Goal: Transaction & Acquisition: Purchase product/service

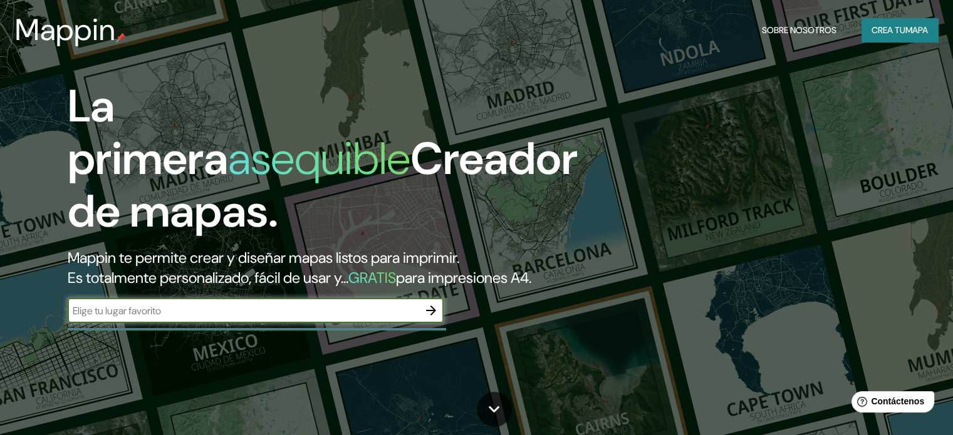
click at [184, 318] on input "text" at bounding box center [243, 311] width 351 height 14
click at [432, 316] on icon "button" at bounding box center [431, 311] width 10 height 10
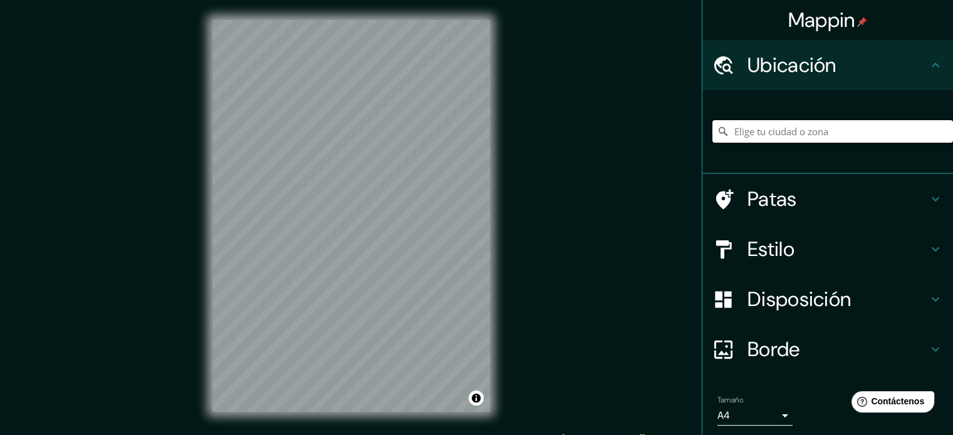
click at [757, 135] on input "Elige tu ciudad o zona" at bounding box center [832, 131] width 241 height 23
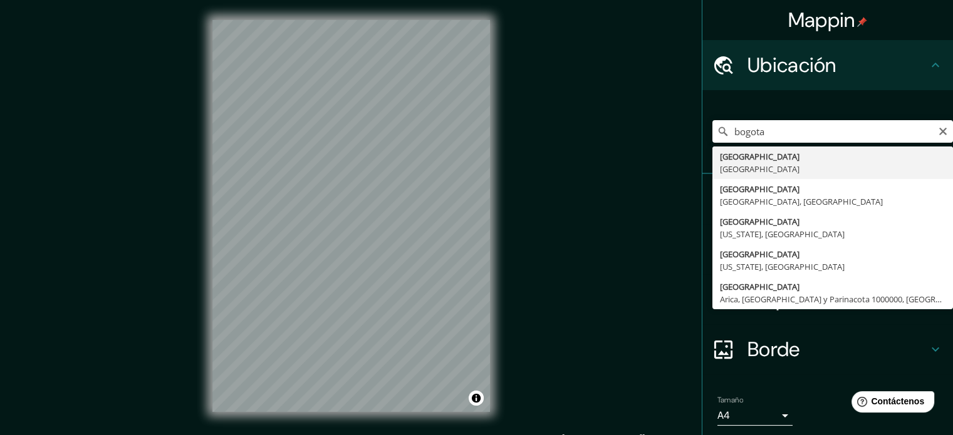
type input "[GEOGRAPHIC_DATA], [GEOGRAPHIC_DATA]"
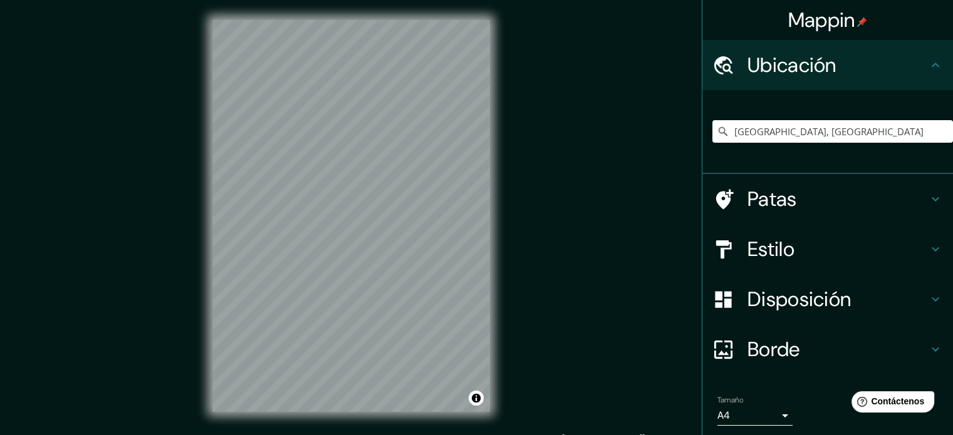
click at [778, 204] on font "Patas" at bounding box center [772, 199] width 49 height 26
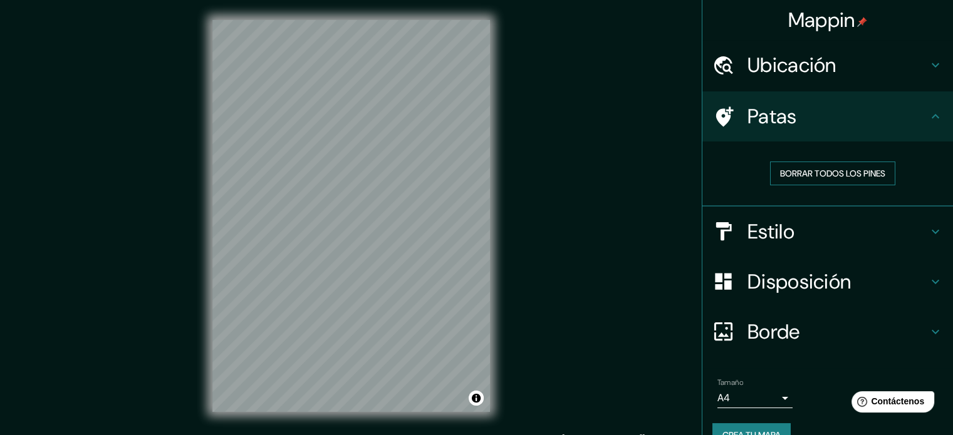
click at [837, 172] on font "Borrar todos los pines" at bounding box center [832, 173] width 105 height 11
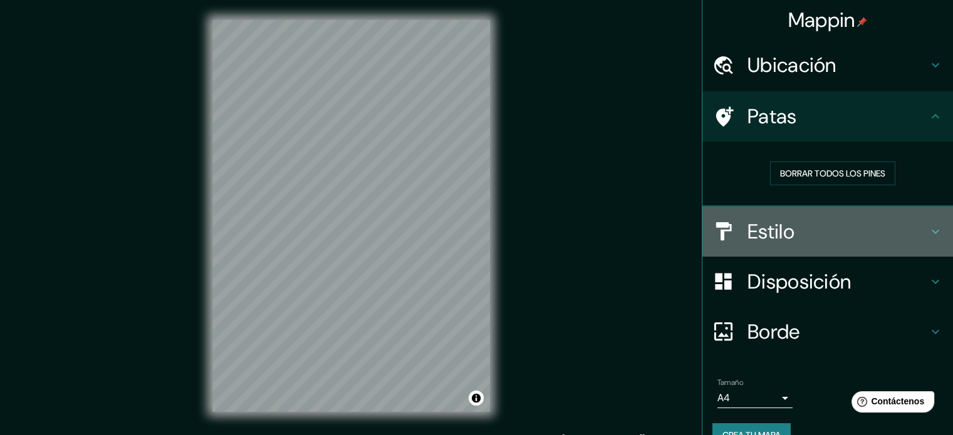
click at [778, 228] on font "Estilo" at bounding box center [771, 232] width 47 height 26
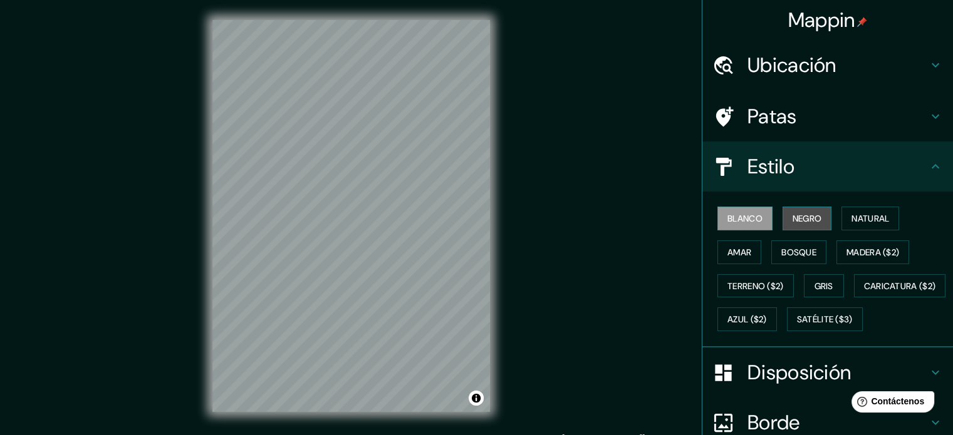
click at [801, 224] on font "Negro" at bounding box center [807, 219] width 29 height 16
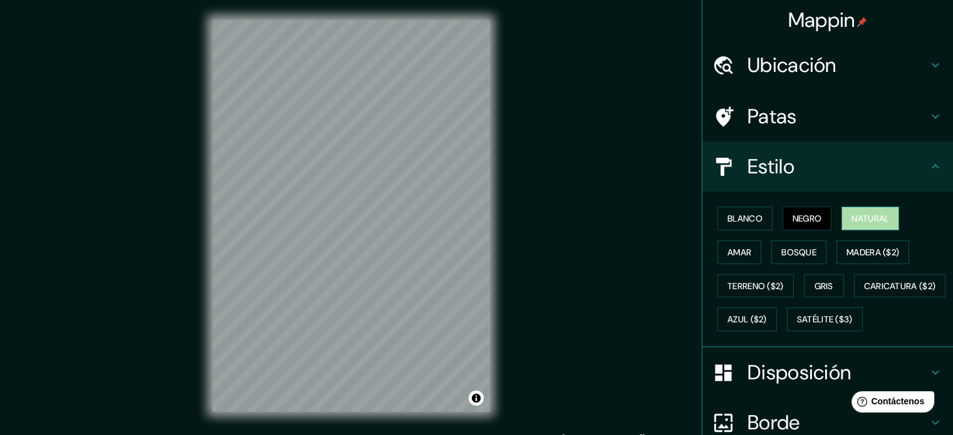
click at [863, 219] on font "Natural" at bounding box center [871, 218] width 38 height 11
click at [739, 244] on font "Amar" at bounding box center [739, 252] width 24 height 16
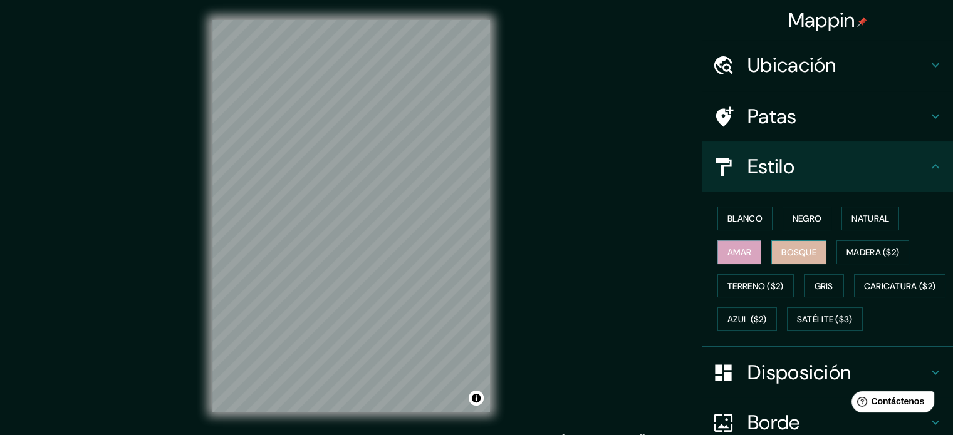
click at [781, 248] on font "Bosque" at bounding box center [798, 252] width 35 height 11
click at [867, 251] on font "Madera ($2)" at bounding box center [873, 252] width 53 height 11
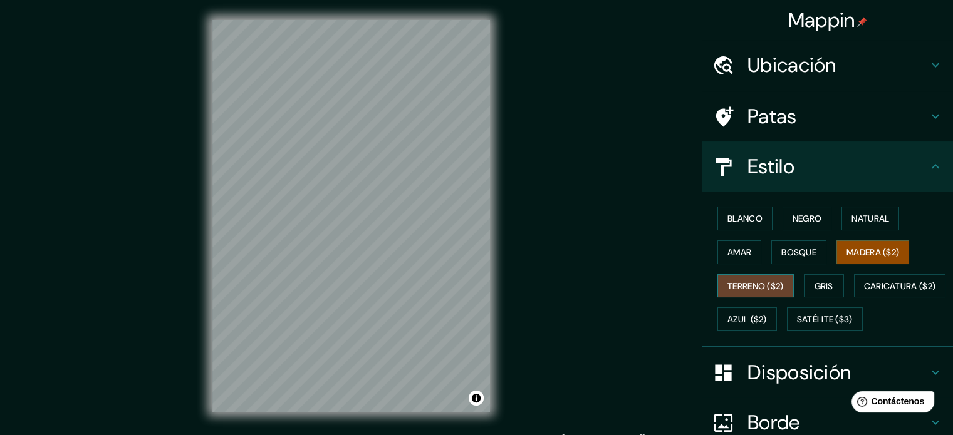
click at [728, 281] on font "Terreno ($2)" at bounding box center [755, 286] width 56 height 11
click at [822, 278] on font "Gris" at bounding box center [824, 286] width 19 height 16
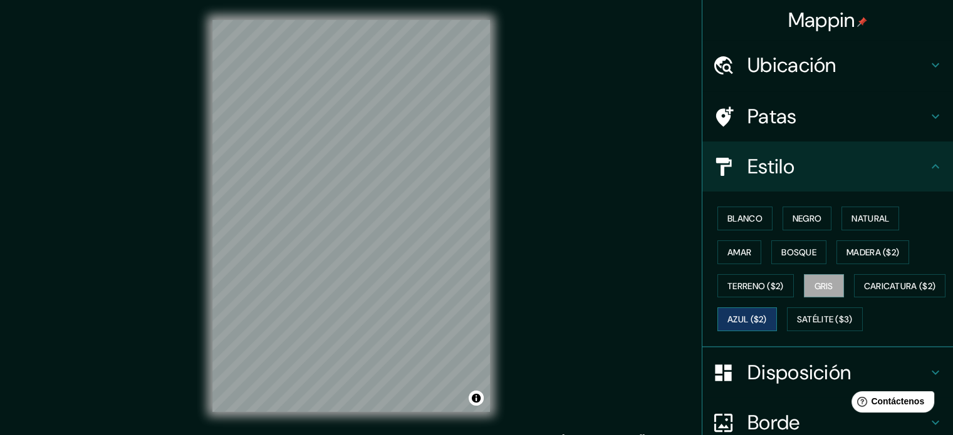
click at [767, 315] on font "Azul ($2)" at bounding box center [746, 320] width 39 height 11
click at [797, 326] on font "Satélite ($3)" at bounding box center [825, 320] width 56 height 11
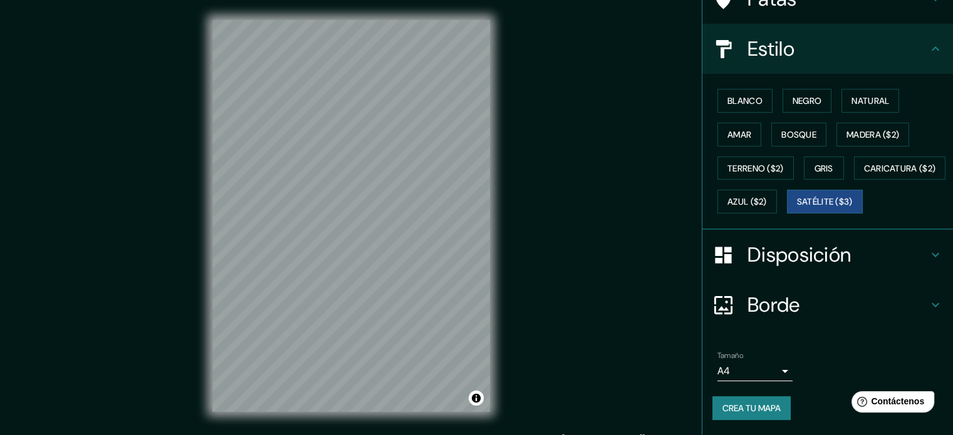
scroll to position [148, 0]
click at [867, 95] on font "Natural" at bounding box center [871, 100] width 38 height 11
click at [812, 95] on font "Negro" at bounding box center [807, 100] width 29 height 11
click at [752, 89] on button "Blanco" at bounding box center [744, 101] width 55 height 24
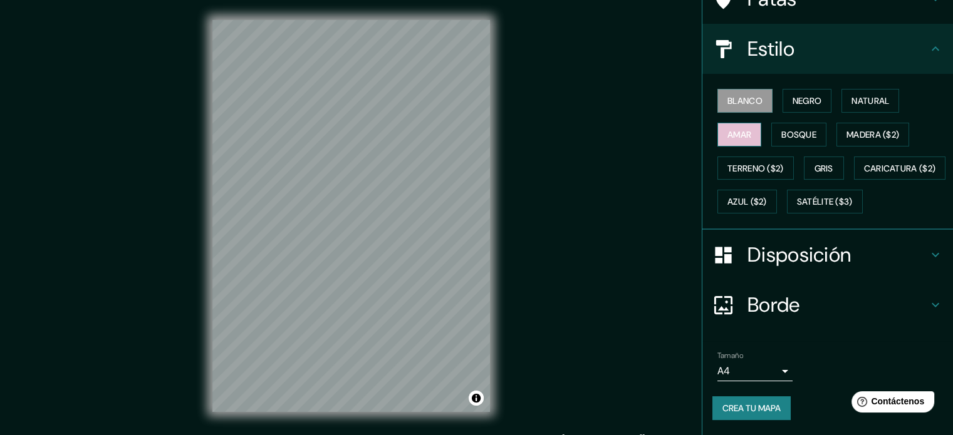
click at [735, 129] on font "Amar" at bounding box center [739, 134] width 24 height 11
click at [915, 249] on h4 "Disposición" at bounding box center [838, 254] width 180 height 25
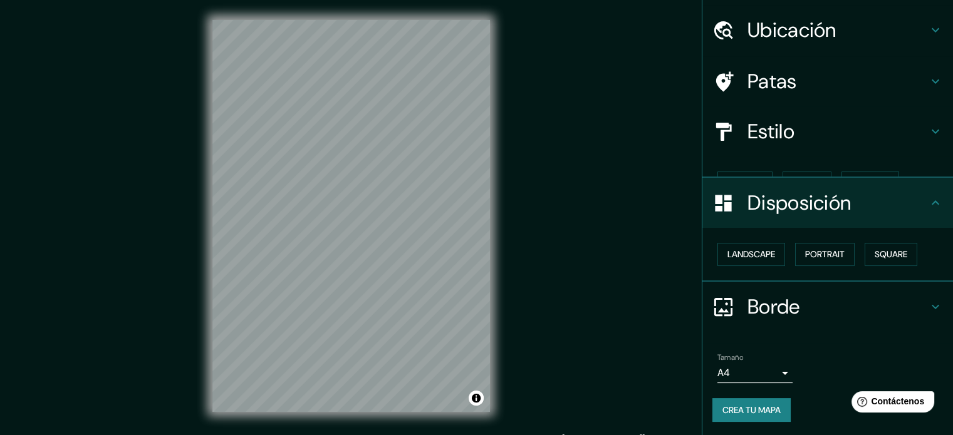
scroll to position [15, 0]
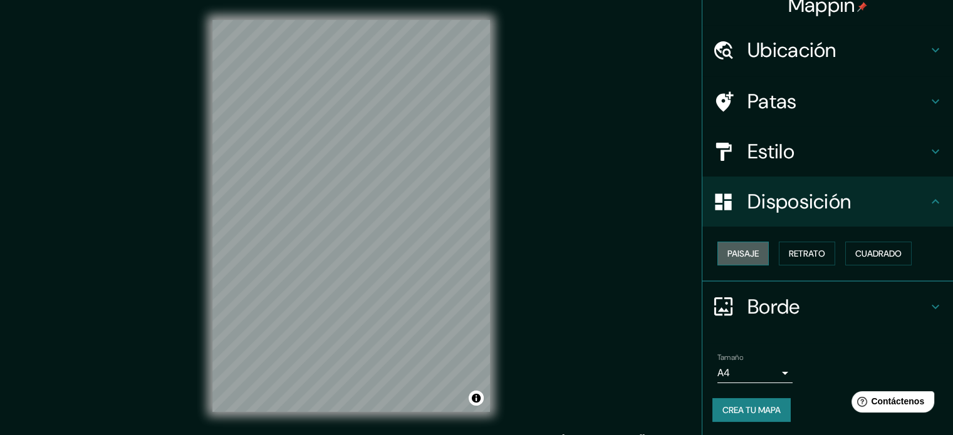
click at [729, 257] on font "Paisaje" at bounding box center [742, 253] width 31 height 11
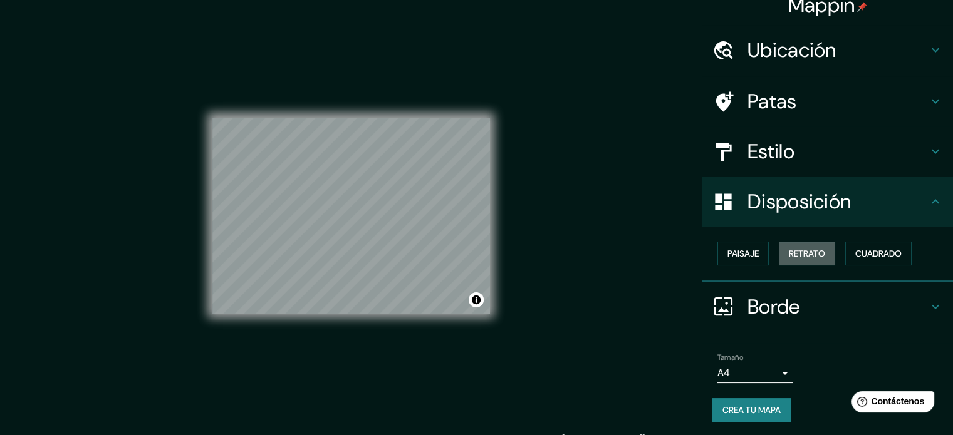
click at [801, 259] on font "Retrato" at bounding box center [807, 254] width 36 height 16
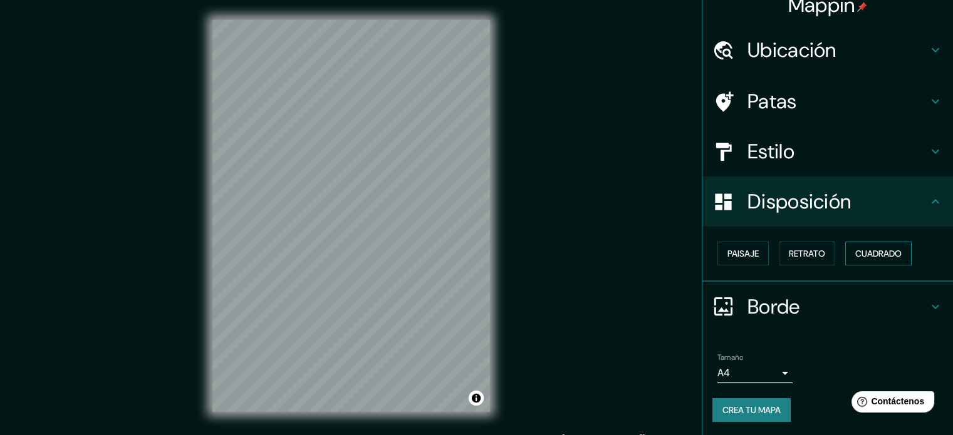
click at [858, 253] on font "Cuadrado" at bounding box center [878, 253] width 46 height 11
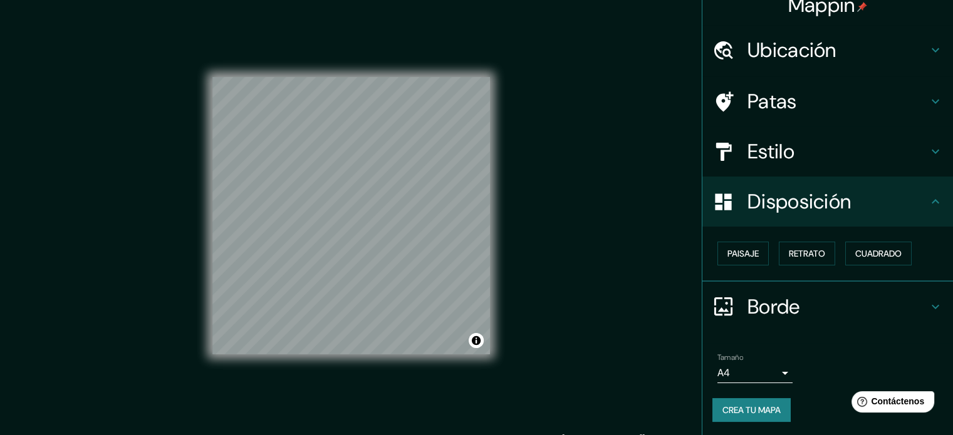
click at [767, 142] on font "Estilo" at bounding box center [771, 151] width 47 height 26
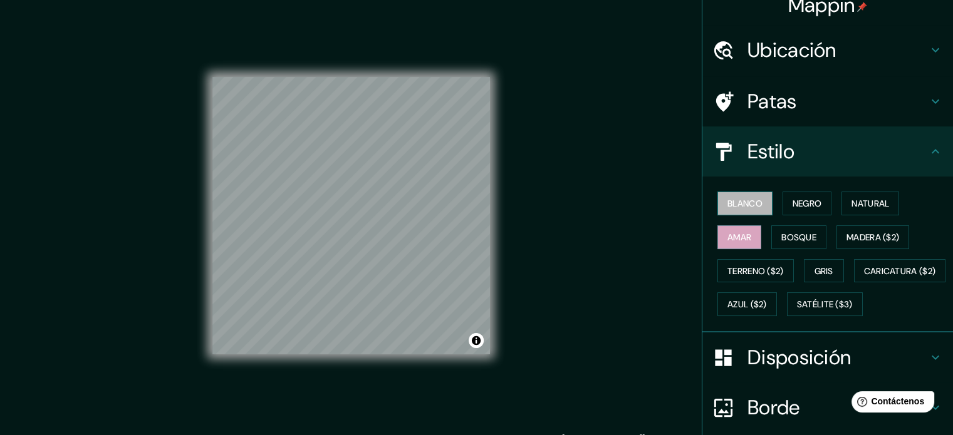
click at [735, 201] on font "Blanco" at bounding box center [744, 203] width 35 height 11
click at [829, 278] on button "Gris" at bounding box center [824, 271] width 40 height 24
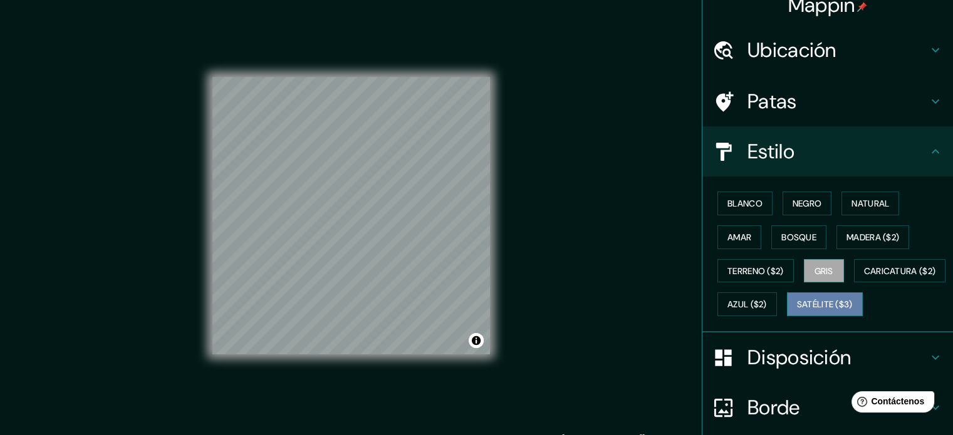
click at [797, 311] on font "Satélite ($3)" at bounding box center [825, 305] width 56 height 11
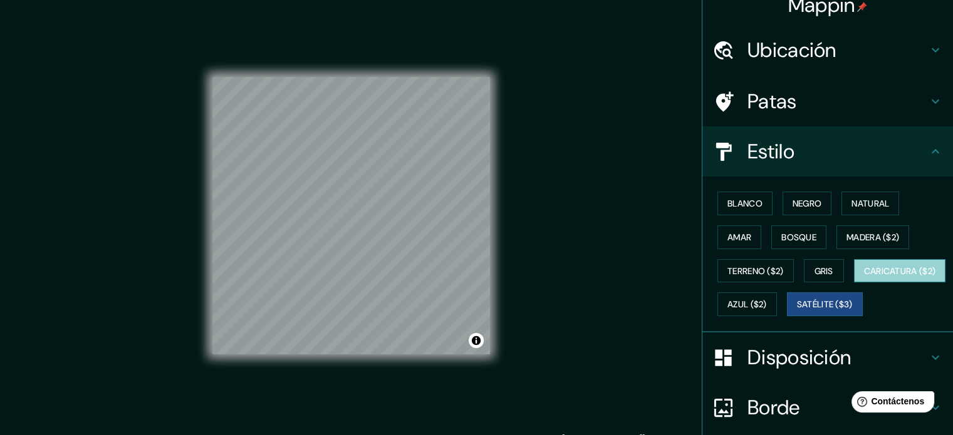
click at [864, 277] on font "Caricatura ($2)" at bounding box center [900, 271] width 72 height 11
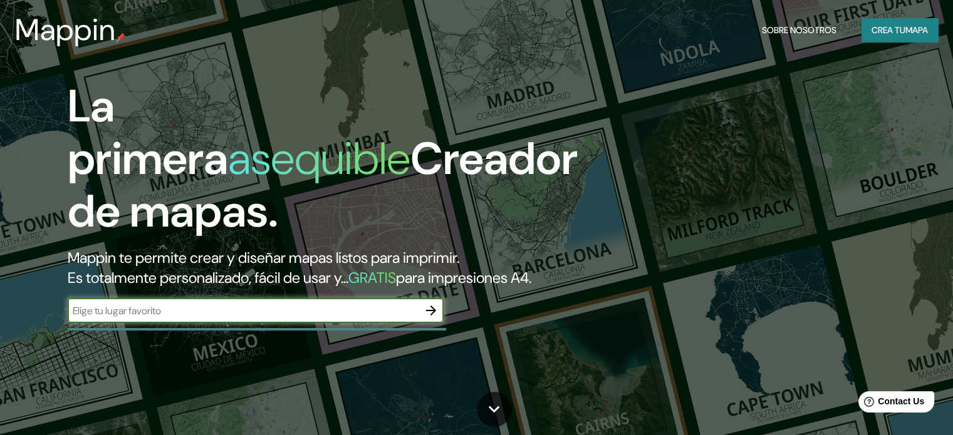
click at [431, 318] on icon "button" at bounding box center [431, 310] width 15 height 15
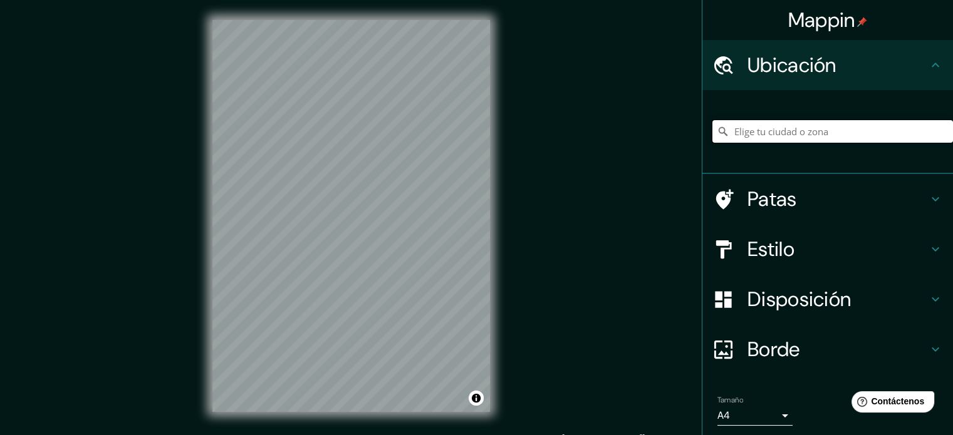
click at [742, 134] on input "Elige tu ciudad o zona" at bounding box center [832, 131] width 241 height 23
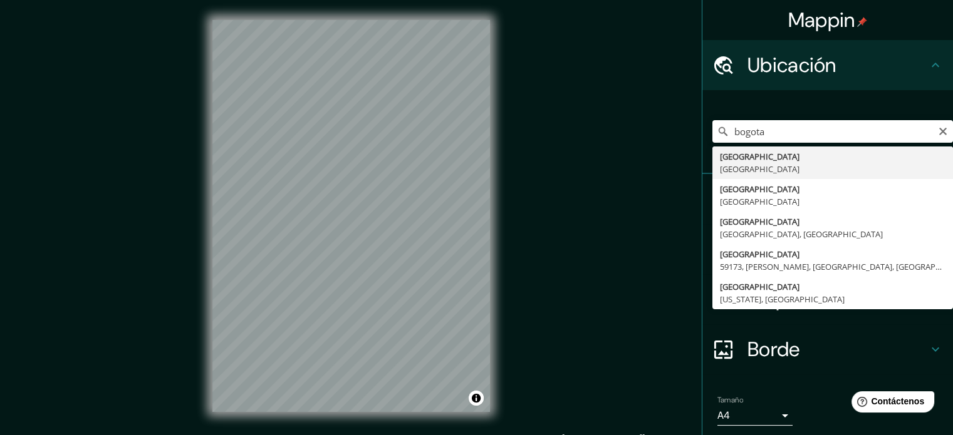
type input "[GEOGRAPHIC_DATA], [GEOGRAPHIC_DATA]"
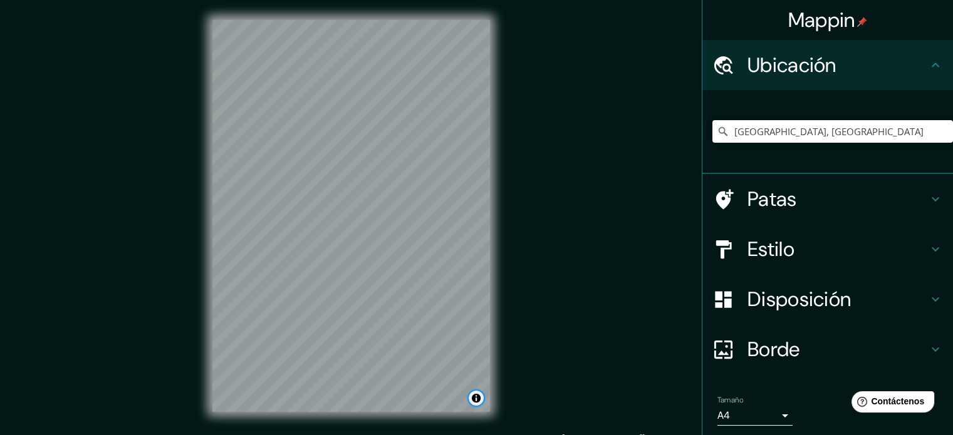
click at [474, 402] on button "Activar o desactivar atribución" at bounding box center [476, 398] width 15 height 15
click at [475, 397] on button "Activar o desactivar atribución" at bounding box center [476, 398] width 15 height 15
click at [930, 253] on icon at bounding box center [935, 249] width 15 height 15
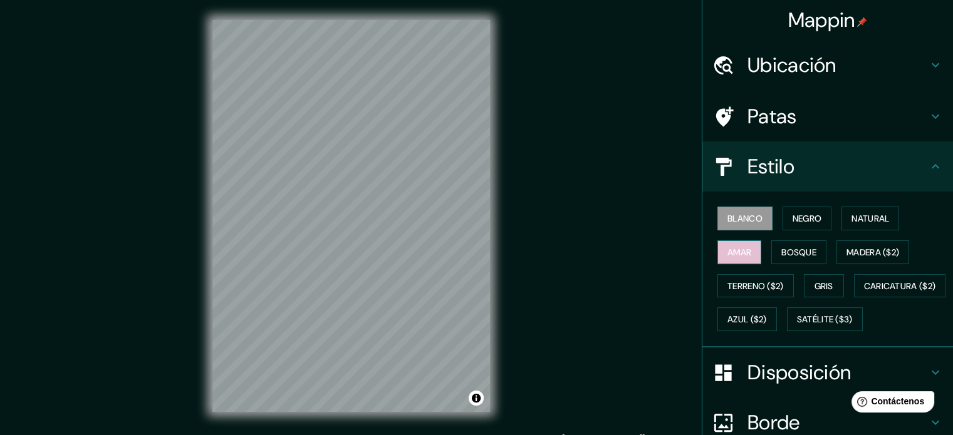
click at [728, 254] on font "Amar" at bounding box center [739, 252] width 24 height 11
click at [793, 222] on font "Negro" at bounding box center [807, 218] width 29 height 11
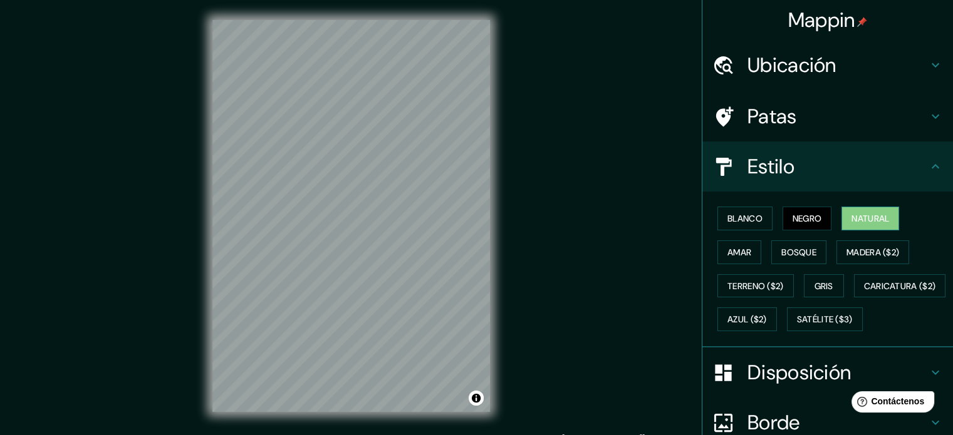
click at [867, 220] on font "Natural" at bounding box center [871, 218] width 38 height 11
click at [862, 256] on font "Madera ($2)" at bounding box center [873, 252] width 53 height 11
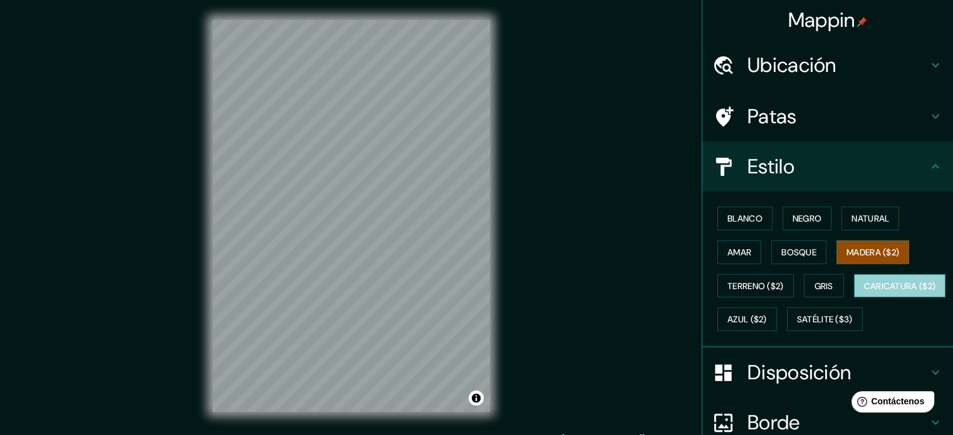
click at [864, 292] on font "Caricatura ($2)" at bounding box center [900, 286] width 72 height 11
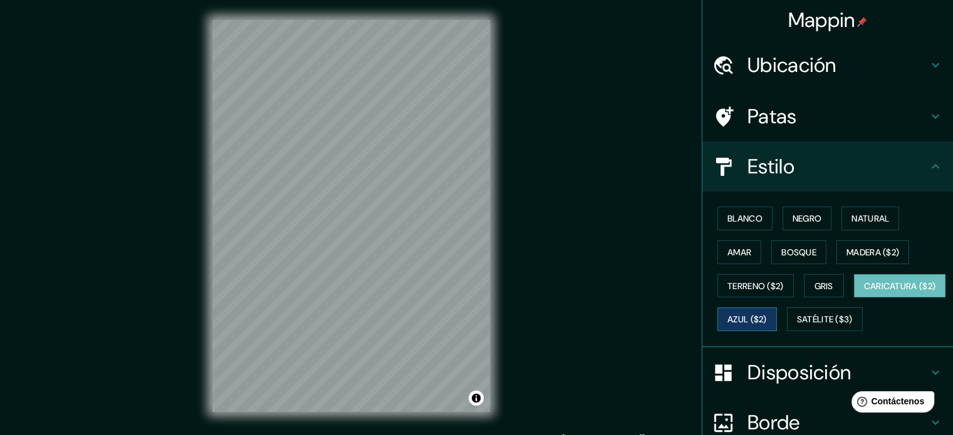
click at [767, 320] on font "Azul ($2)" at bounding box center [746, 320] width 39 height 11
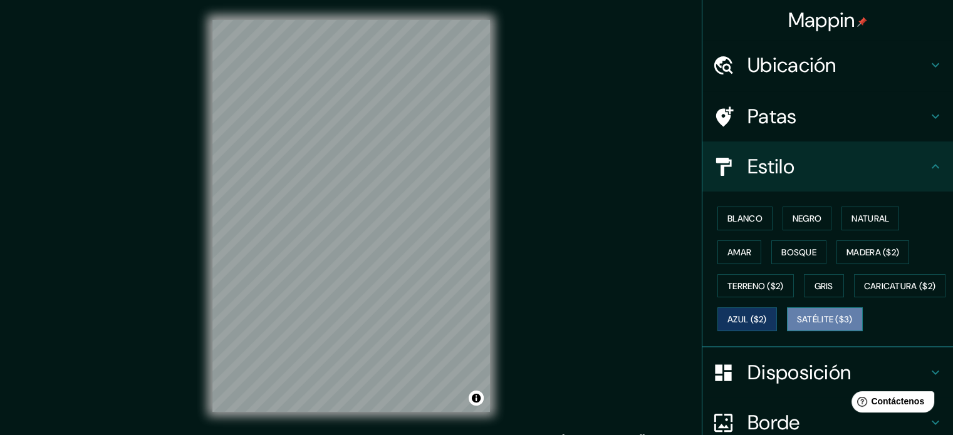
click at [797, 326] on font "Satélite ($3)" at bounding box center [825, 320] width 56 height 11
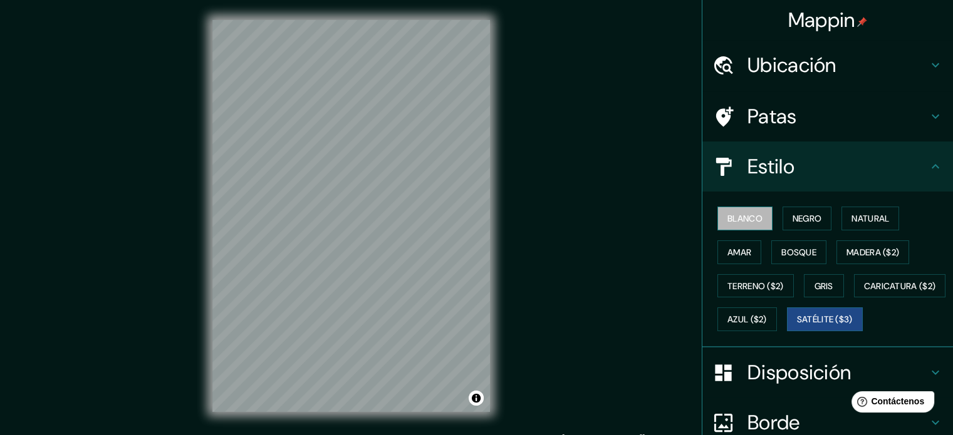
click at [734, 221] on font "Blanco" at bounding box center [744, 218] width 35 height 11
